Goal: Task Accomplishment & Management: Complete application form

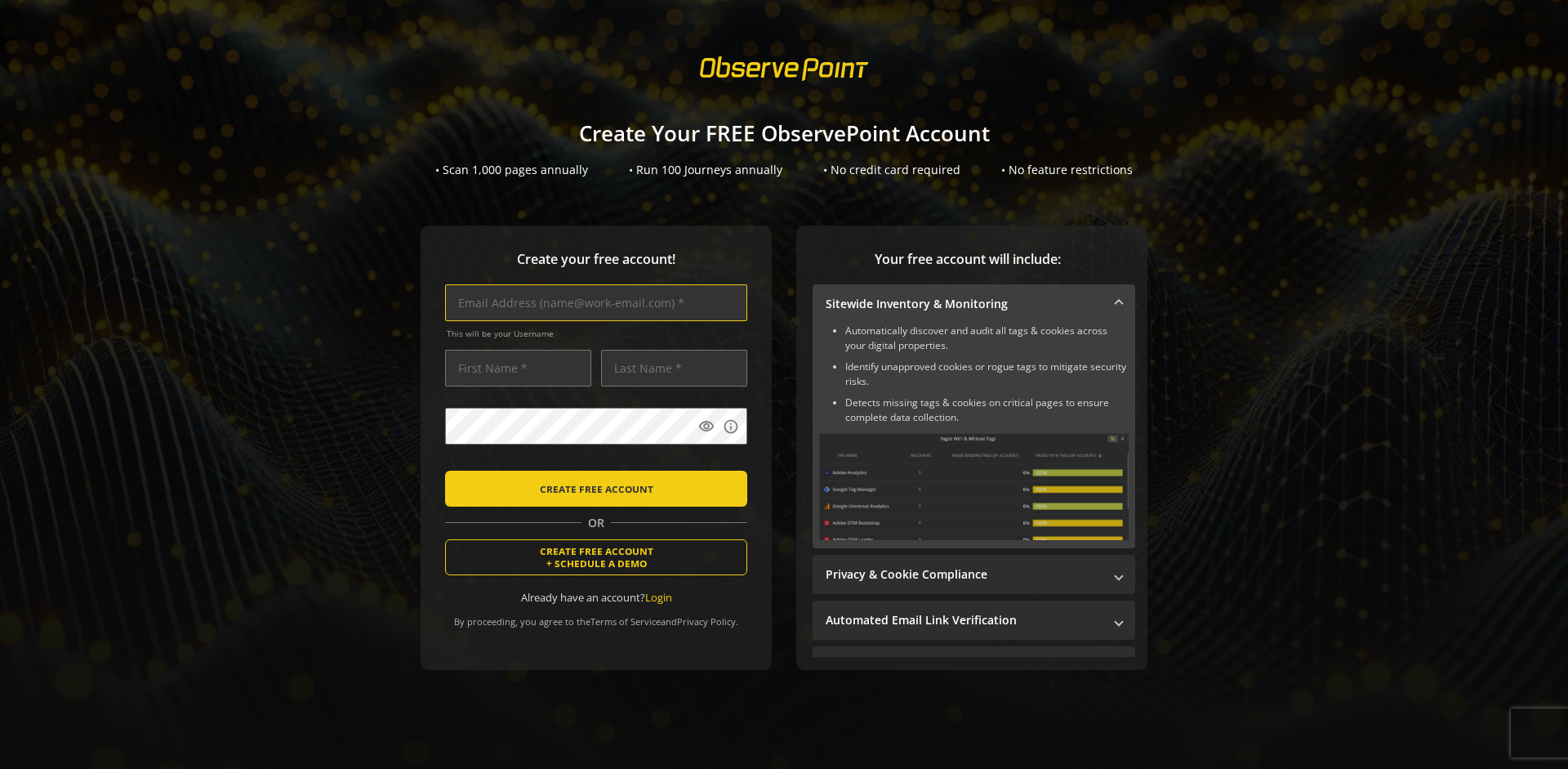
click at [592, 302] on input "text" at bounding box center [597, 302] width 302 height 36
type input "[EMAIL_ADDRESS][DOMAIN_NAME]"
click at [513, 367] on input "text" at bounding box center [518, 368] width 146 height 36
type input "Test"
click at [670, 367] on input "text" at bounding box center [674, 368] width 146 height 36
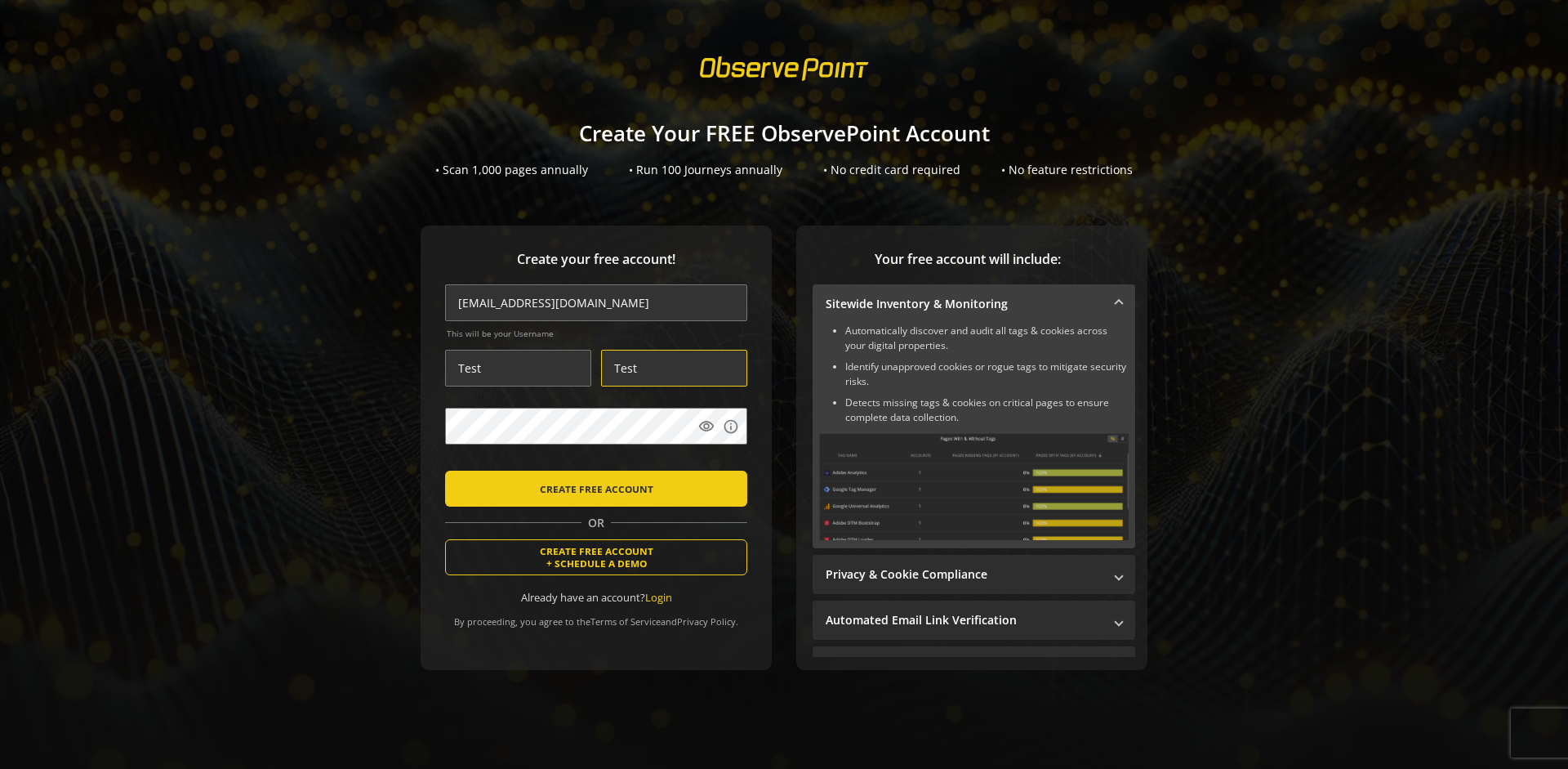
type input "Test"
click at [805, 469] on body "Loading... Create Your FREE ObservePoint Account • Scan 1,000 pages annually • …" at bounding box center [784, 384] width 1568 height 769
click at [592, 488] on span "CREATE FREE ACCOUNT" at bounding box center [597, 489] width 114 height 30
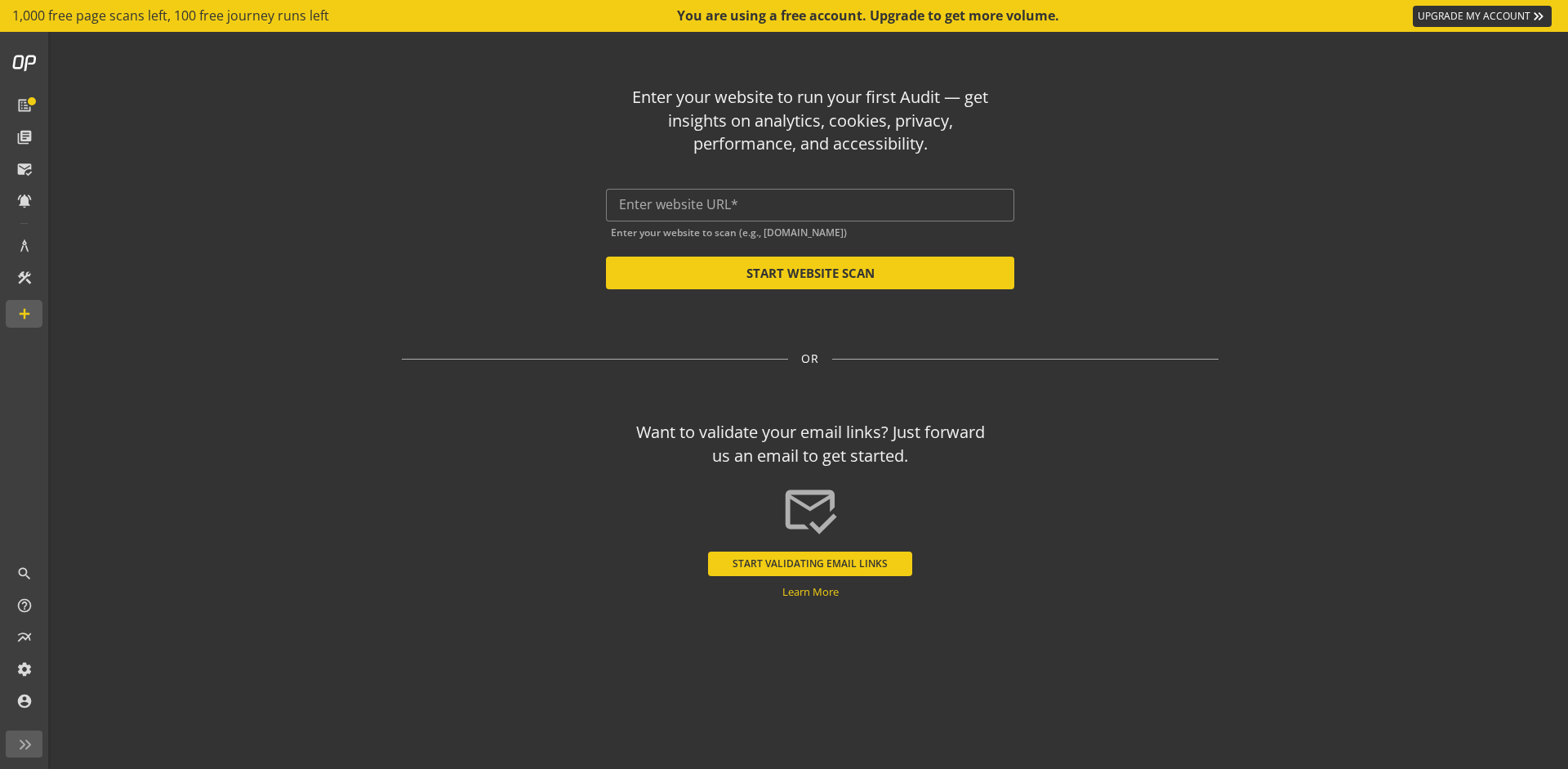
click at [810, 563] on button "START VALIDATING EMAIL LINKS" at bounding box center [811, 564] width 205 height 25
